Goal: Task Accomplishment & Management: Use online tool/utility

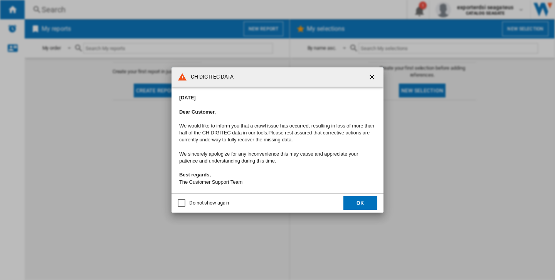
click at [366, 205] on button "OK" at bounding box center [360, 203] width 34 height 14
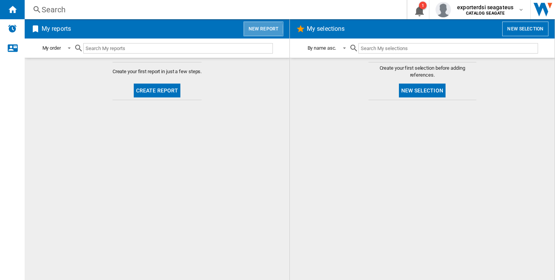
click at [262, 29] on button "New report" at bounding box center [263, 29] width 40 height 15
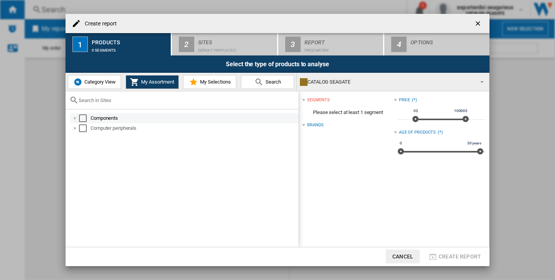
click at [82, 117] on div "Select" at bounding box center [83, 118] width 8 height 8
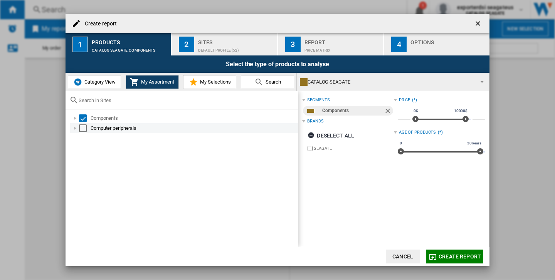
click at [84, 129] on div "Select" at bounding box center [83, 128] width 8 height 8
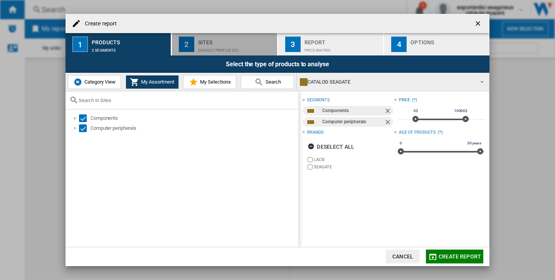
click at [265, 40] on div "Sites" at bounding box center [236, 40] width 76 height 8
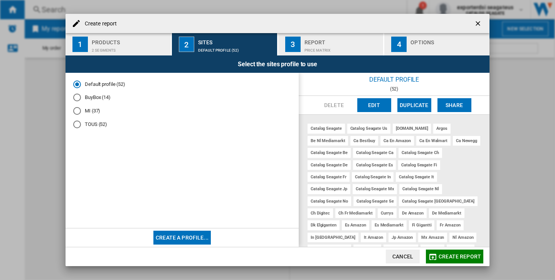
click at [96, 111] on md-radio-button "MI (37)" at bounding box center [182, 110] width 218 height 7
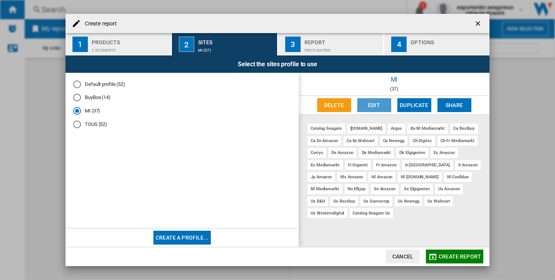
click at [375, 101] on button "Edit" at bounding box center [374, 105] width 34 height 14
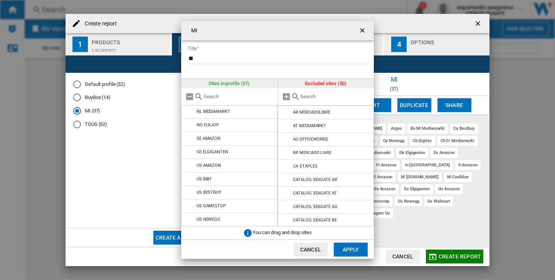
scroll to position [340, 0]
click at [359, 28] on ng-md-icon "getI18NText('BUTTONS.CLOSE_DIALOG')" at bounding box center [362, 31] width 9 height 9
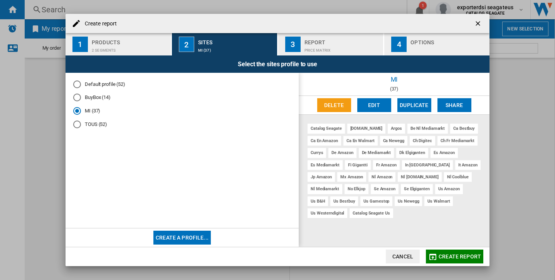
click at [90, 98] on md-radio-button "BuyBox (14)" at bounding box center [182, 97] width 218 height 7
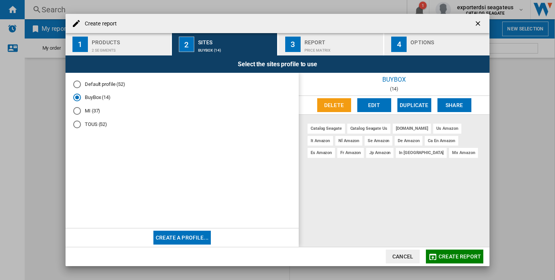
click at [114, 83] on md-radio-button "Default profile (52)" at bounding box center [182, 83] width 218 height 7
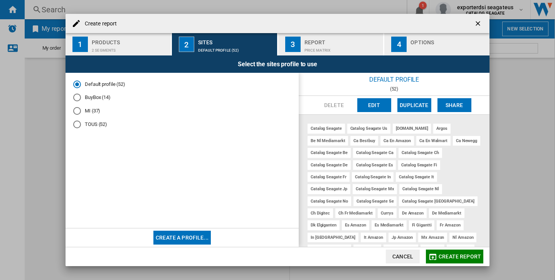
scroll to position [40, 0]
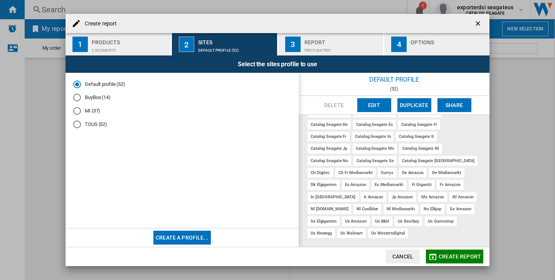
click at [372, 108] on button "Edit" at bounding box center [374, 105] width 34 height 14
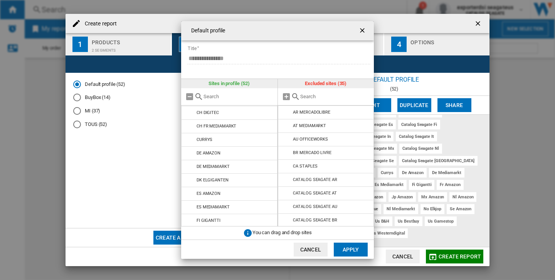
scroll to position [580, 0]
click at [321, 248] on button "Cancel" at bounding box center [310, 250] width 34 height 14
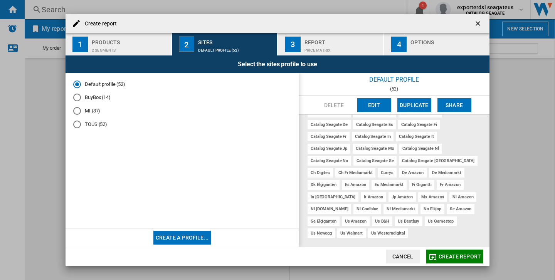
click at [478, 21] on ng-md-icon "getI18NText('BUTTONS.CLOSE_DIALOG')" at bounding box center [478, 24] width 9 height 9
